Goal: Complete application form

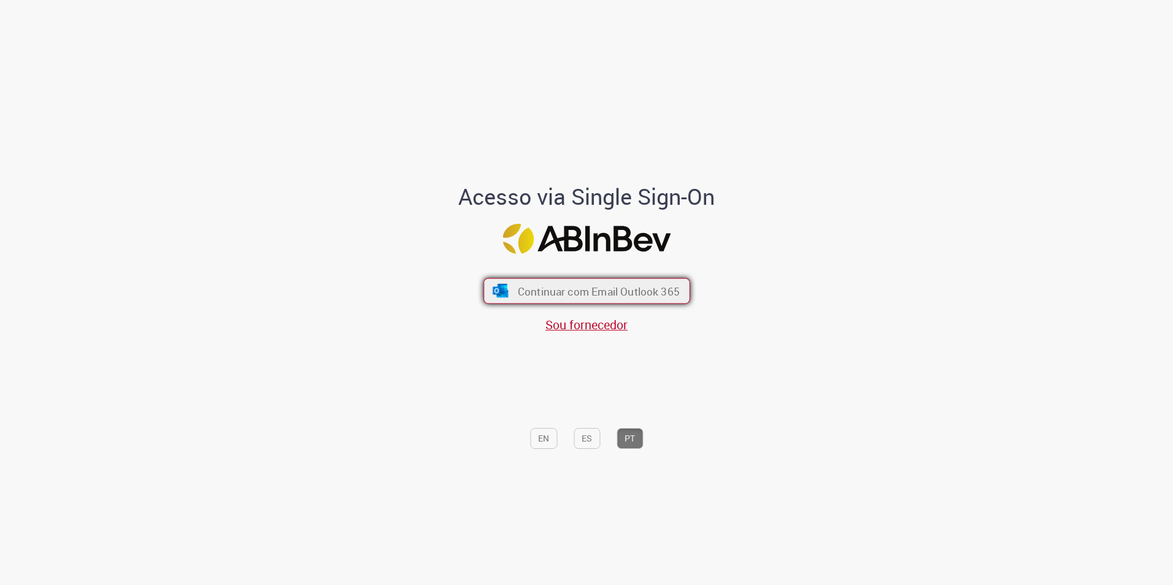
click at [550, 293] on span "Continuar com Email Outlook 365" at bounding box center [598, 291] width 162 height 14
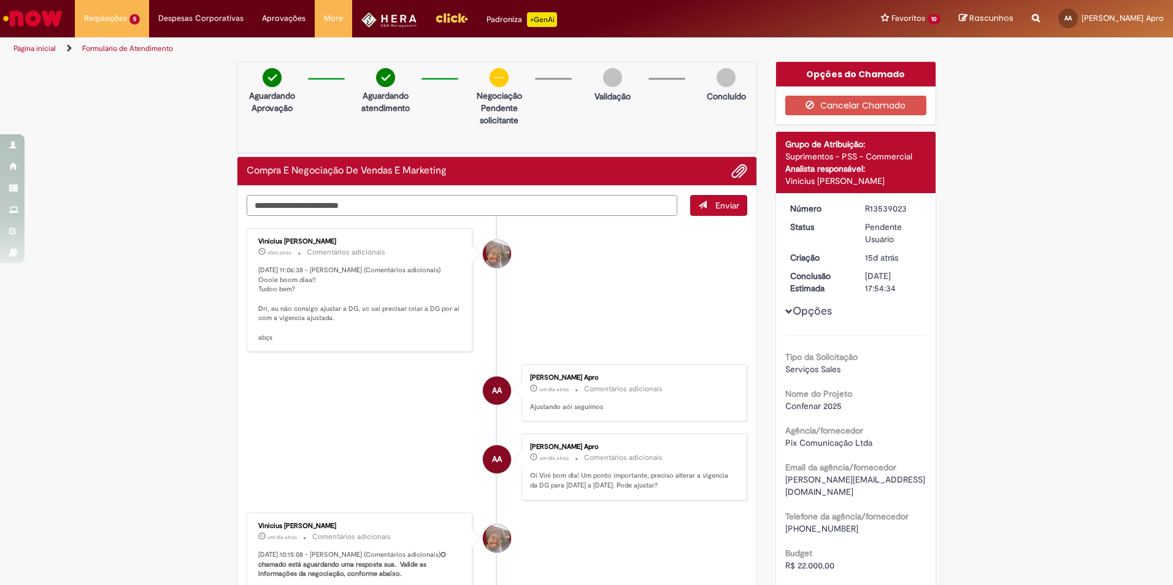
click at [272, 205] on textarea "Digite sua mensagem aqui..." at bounding box center [462, 205] width 431 height 21
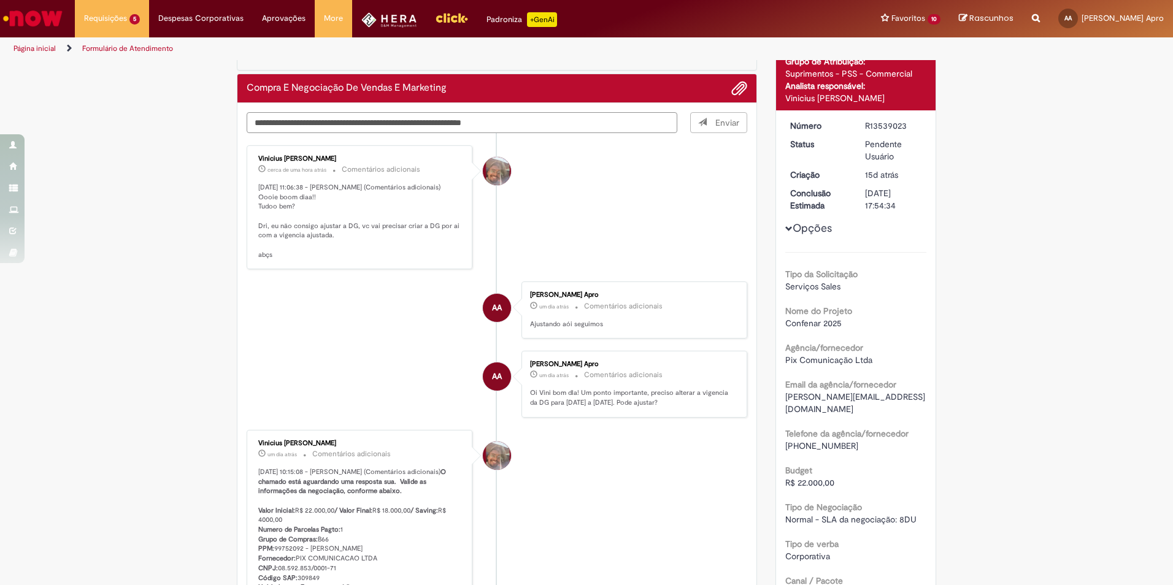
scroll to position [61, 0]
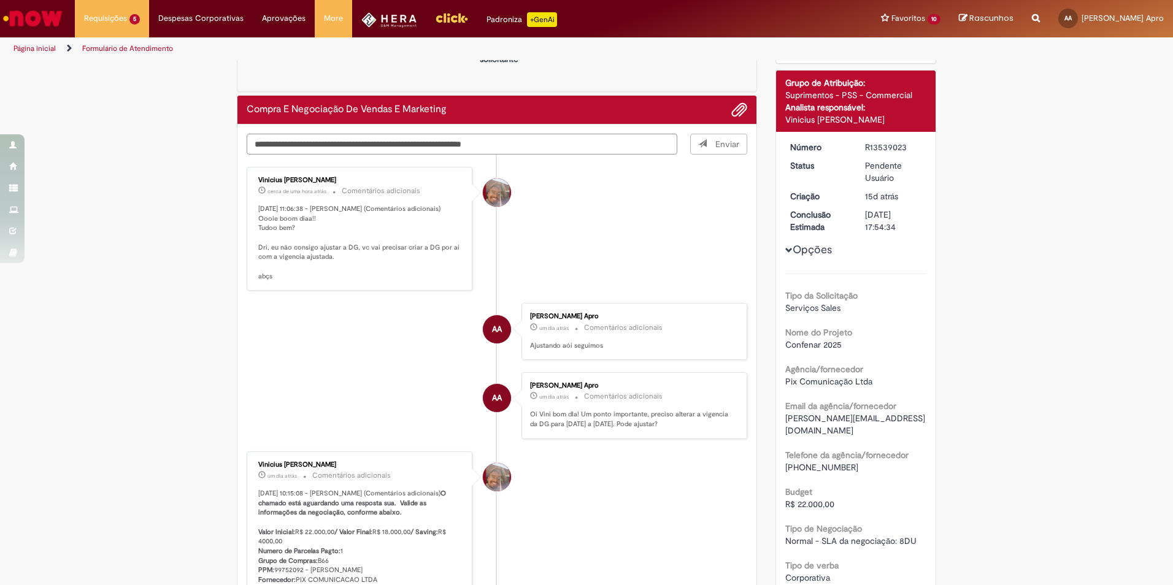
type textarea "**********"
